Goal: Information Seeking & Learning: Learn about a topic

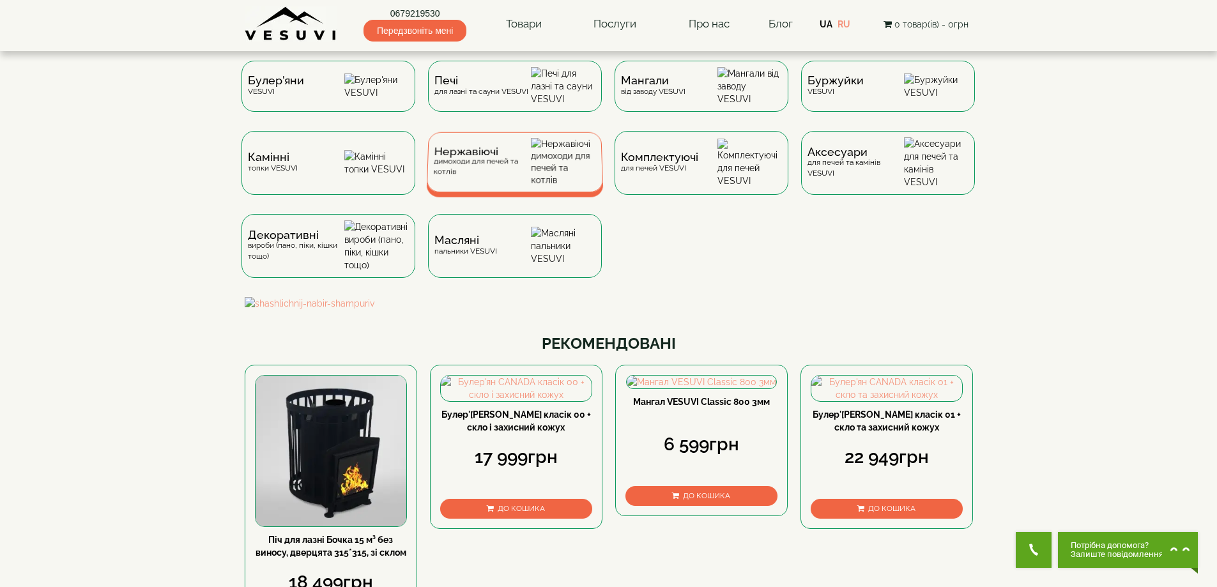
click at [477, 157] on span "Нержавіючі" at bounding box center [482, 152] width 97 height 10
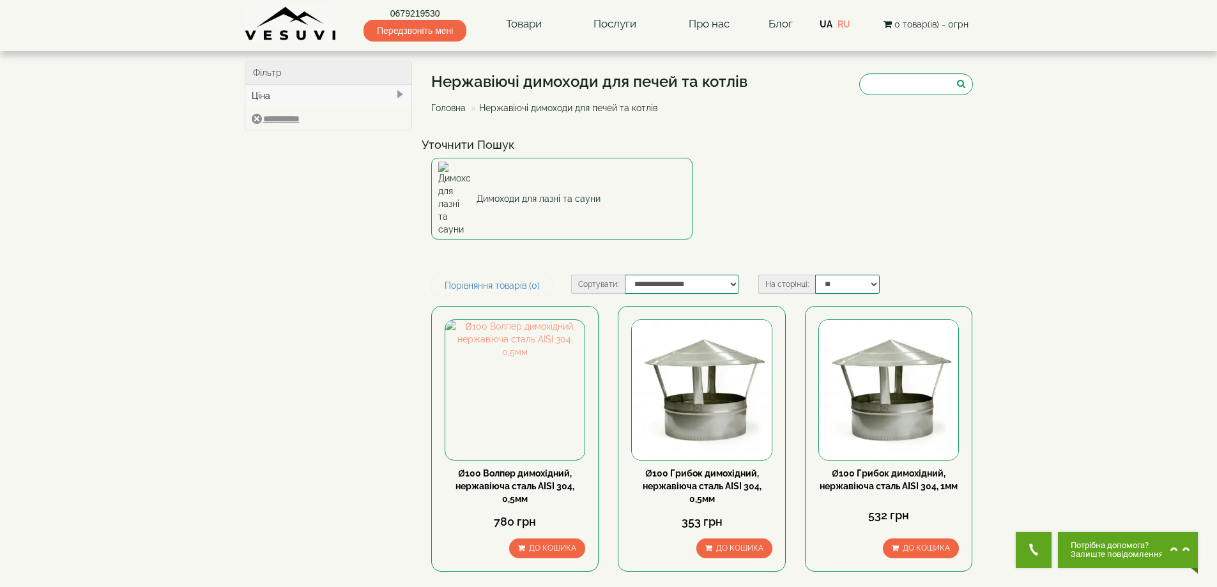
click at [275, 22] on img at bounding box center [291, 23] width 93 height 35
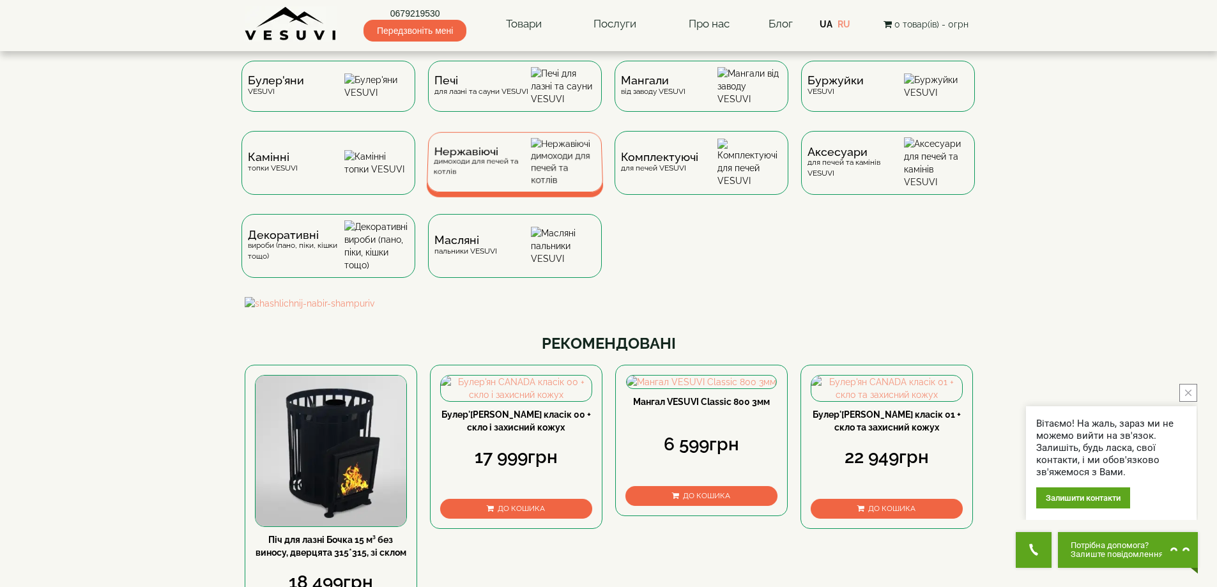
click at [516, 174] on div "Нержавіючі димоходи для печей та котлів" at bounding box center [482, 162] width 98 height 30
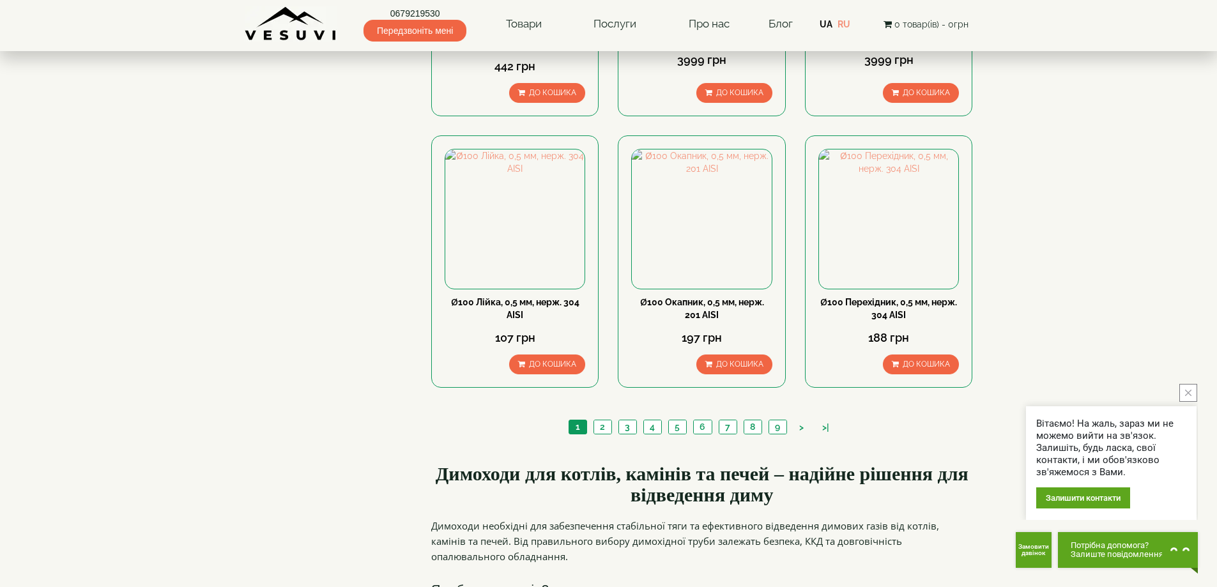
scroll to position [1278, 0]
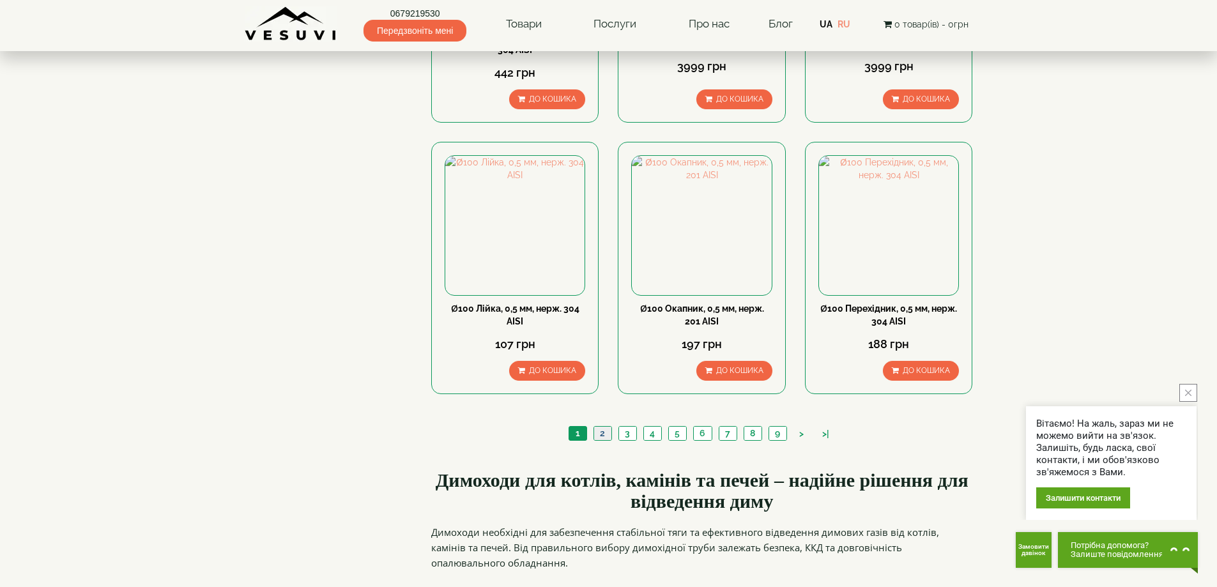
click at [598, 427] on link "2" at bounding box center [602, 433] width 18 height 13
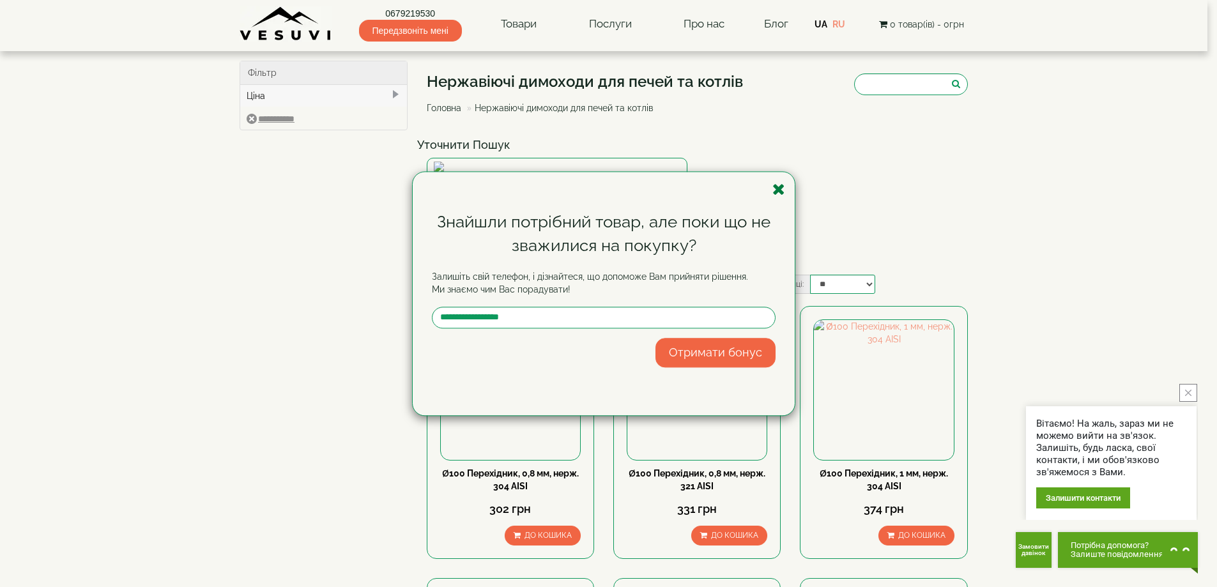
click at [779, 192] on icon "button" at bounding box center [778, 189] width 13 height 16
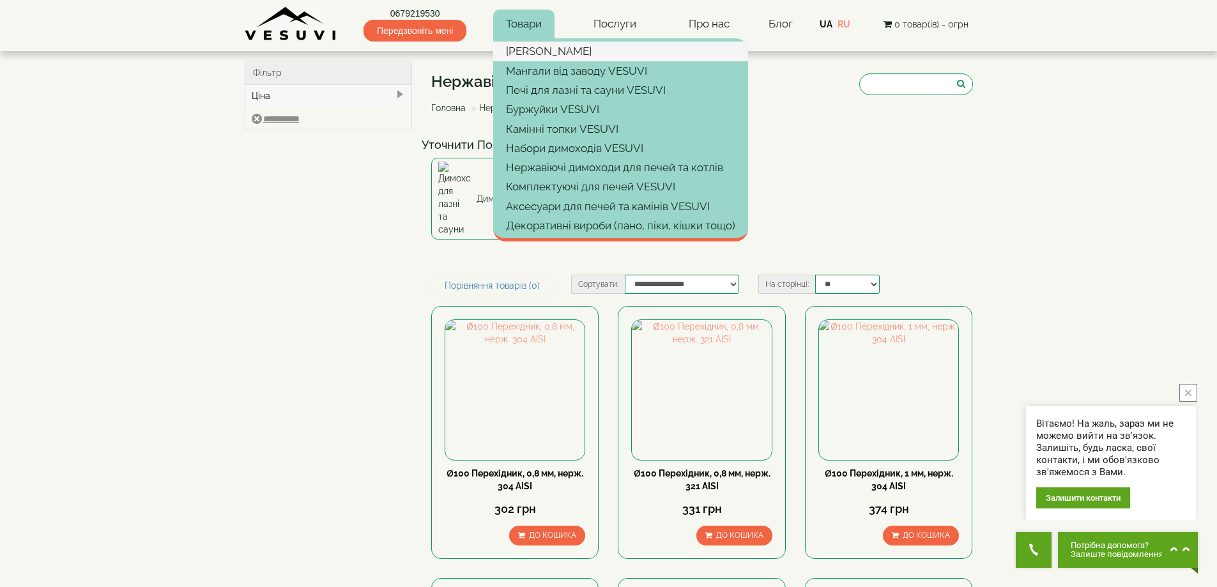
click at [532, 58] on link "[PERSON_NAME]" at bounding box center [620, 51] width 255 height 19
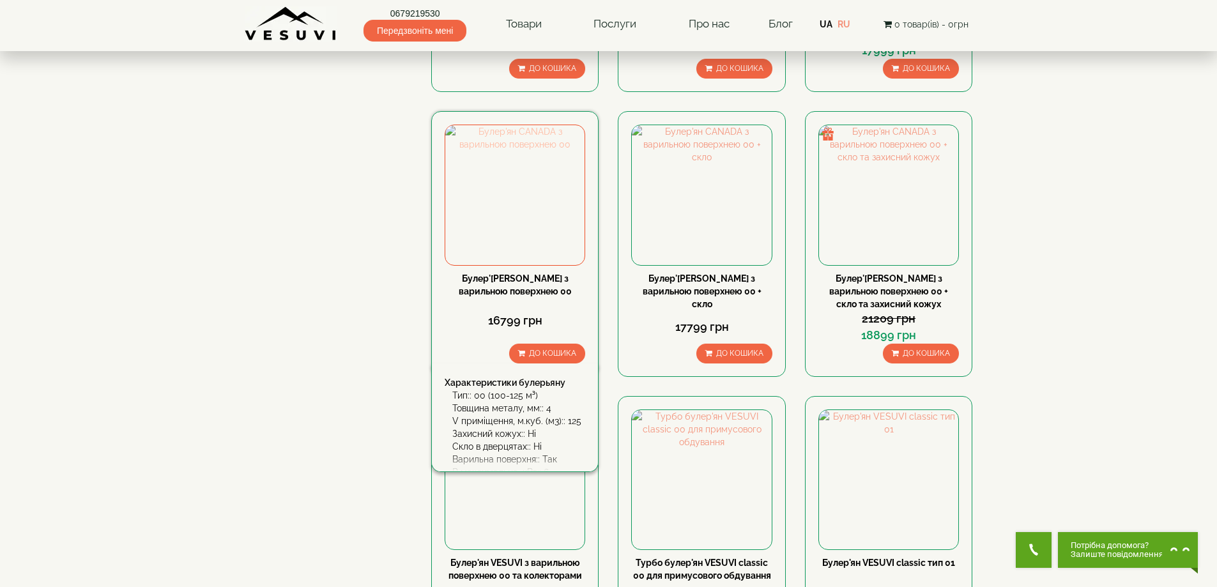
scroll to position [1214, 0]
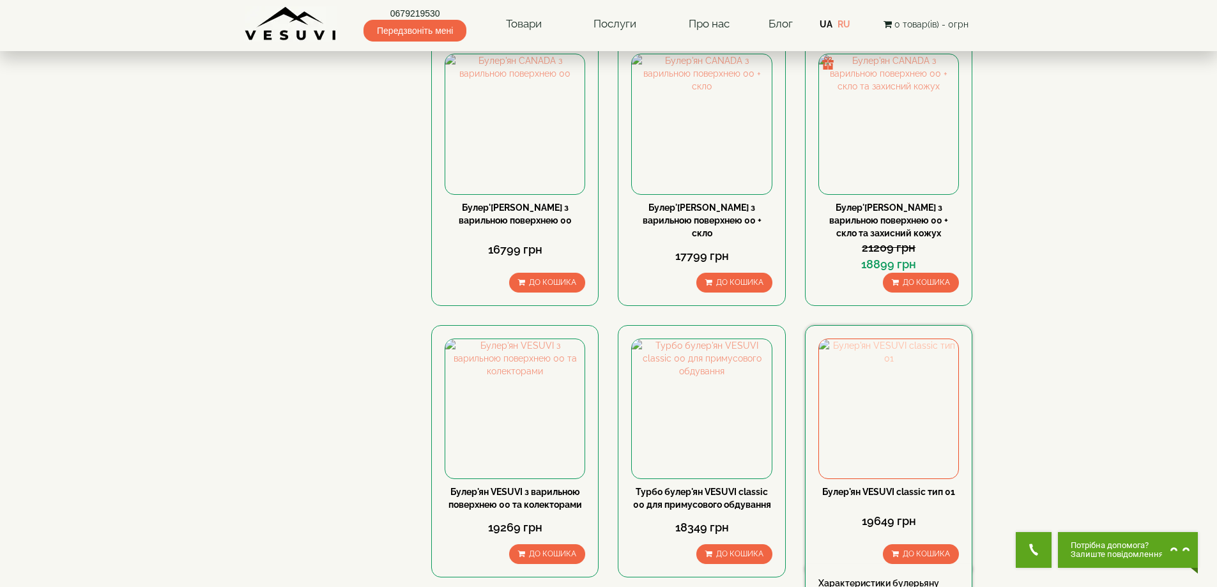
click at [882, 339] on img at bounding box center [888, 408] width 139 height 139
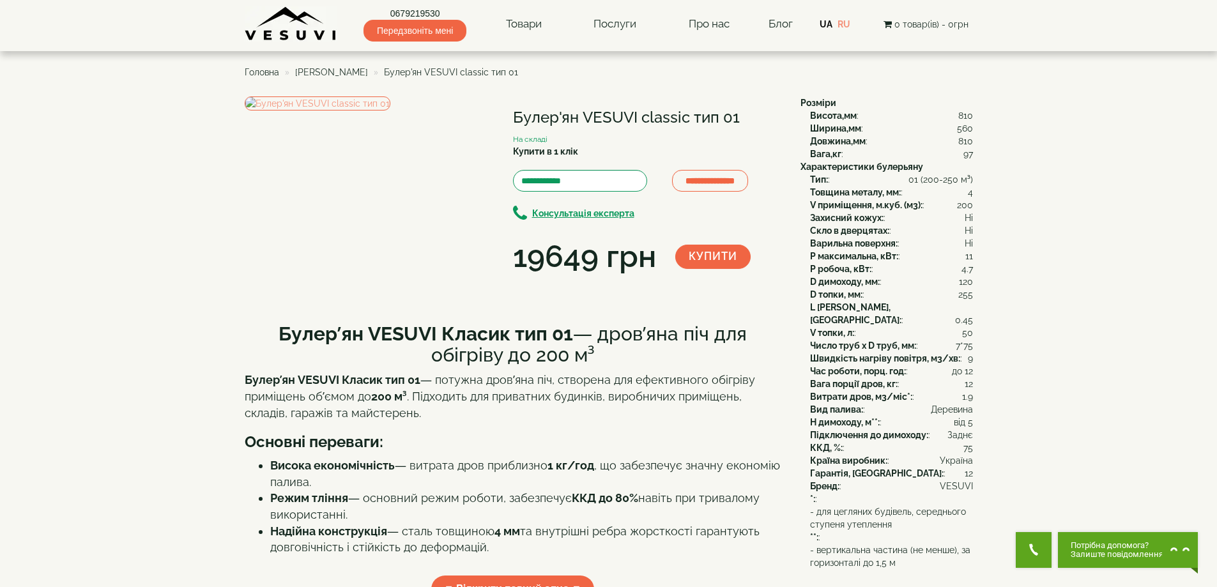
click at [609, 125] on h1 "Булер'ян VESUVI classic тип 01" at bounding box center [647, 117] width 268 height 17
copy div "Булер'ян VESUVI classic тип 01"
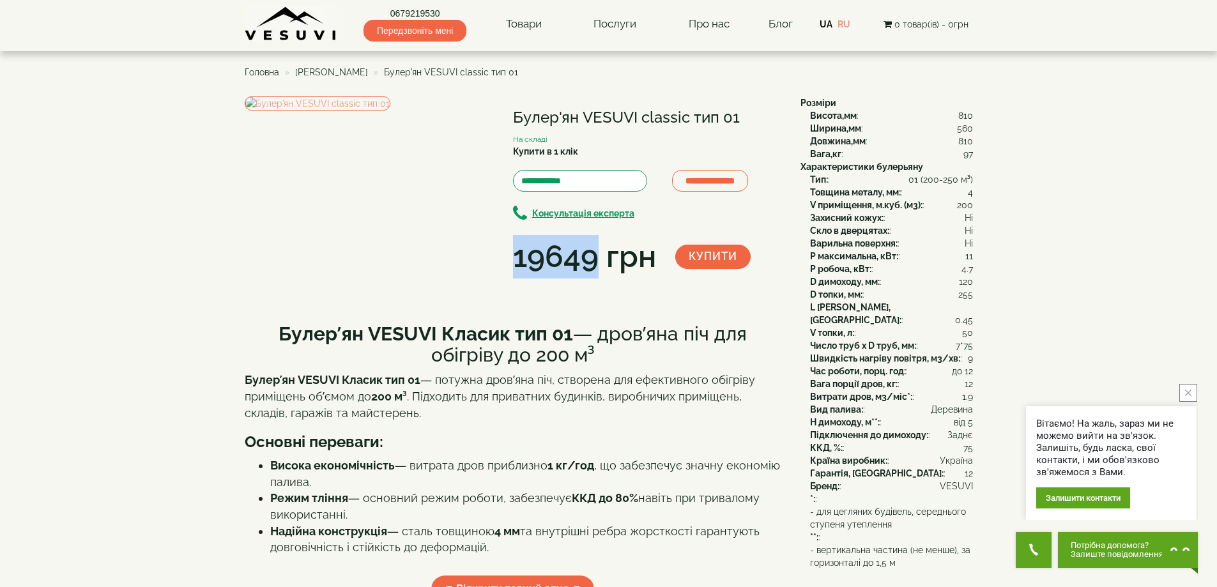
drag, startPoint x: 514, startPoint y: 257, endPoint x: 601, endPoint y: 263, distance: 86.4
click at [601, 263] on div "19649 грн" at bounding box center [584, 256] width 143 height 43
copy div "19649"
